Goal: Task Accomplishment & Management: Manage account settings

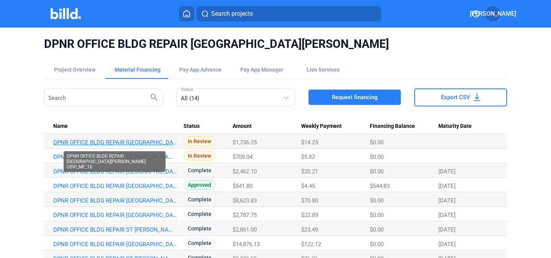
click at [130, 142] on link "DPNR OFFICE BLDG REPAIR [GEOGRAPHIC_DATA][PERSON_NAME] USVI_MF_16" at bounding box center [114, 142] width 123 height 7
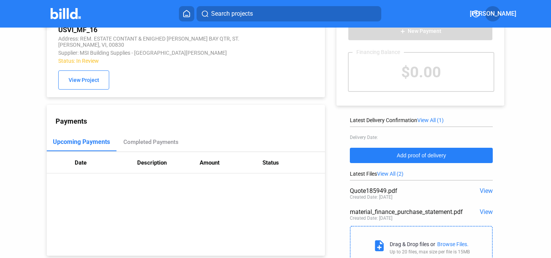
scroll to position [56, 0]
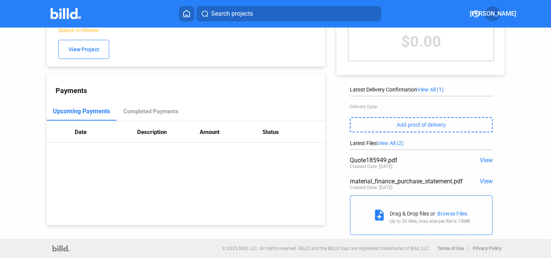
click at [486, 159] on span "View" at bounding box center [486, 160] width 13 height 7
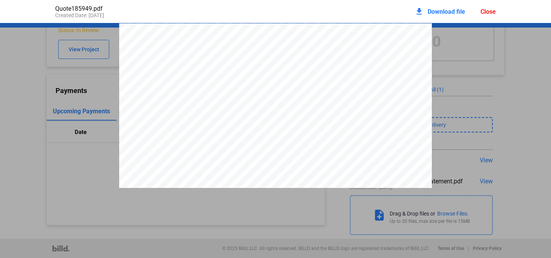
scroll to position [4, 0]
click at [491, 12] on div "Close" at bounding box center [488, 11] width 15 height 7
